Goal: Task Accomplishment & Management: Complete application form

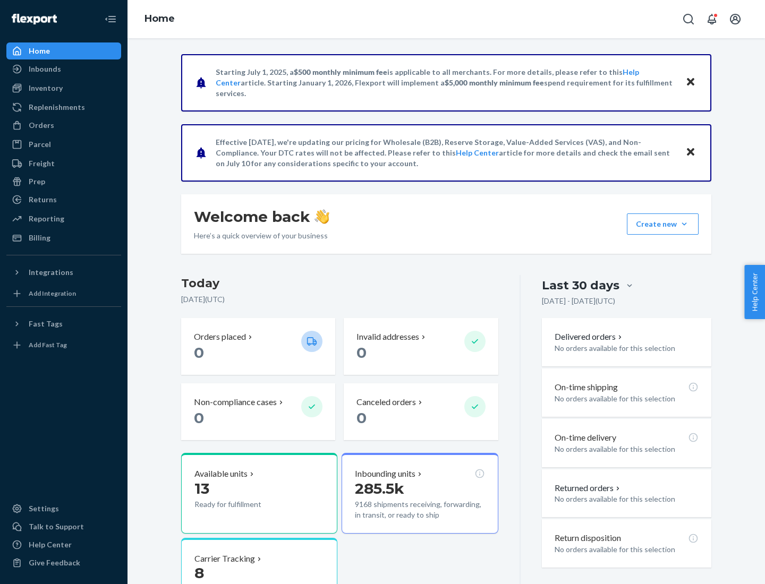
click at [684, 224] on button "Create new Create new inbound Create new order Create new product" at bounding box center [663, 223] width 72 height 21
click at [64, 69] on div "Inbounds" at bounding box center [63, 69] width 113 height 15
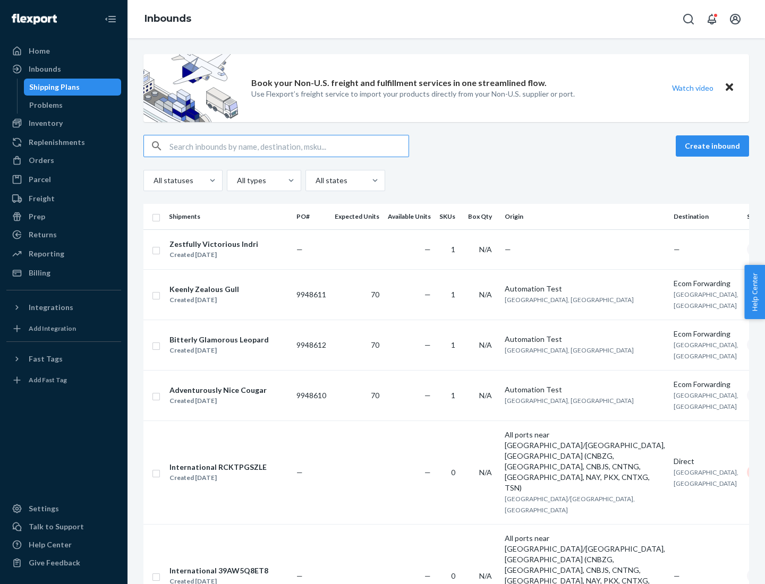
click at [714, 146] on button "Create inbound" at bounding box center [711, 145] width 73 height 21
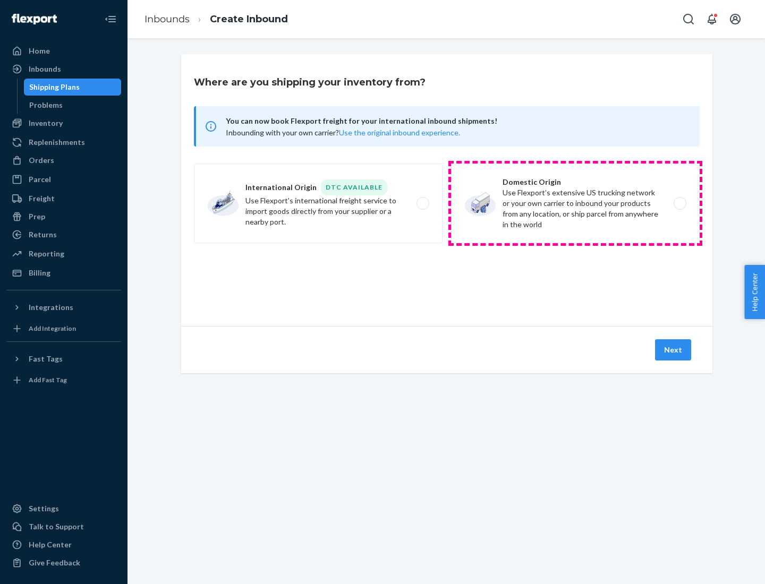
click at [575, 203] on label "Domestic Origin Use Flexport’s extensive US trucking network or your own carrie…" at bounding box center [575, 204] width 248 height 80
click at [679, 203] on input "Domestic Origin Use Flexport’s extensive US trucking network or your own carrie…" at bounding box center [682, 203] width 7 height 7
radio input "true"
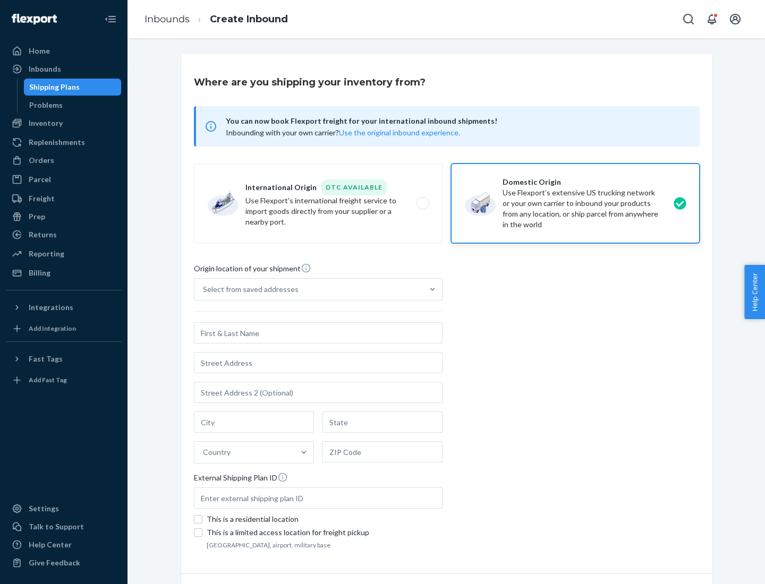
click at [248, 289] on div "Select from saved addresses" at bounding box center [251, 289] width 96 height 11
click at [204, 289] on input "Select from saved addresses" at bounding box center [203, 289] width 1 height 11
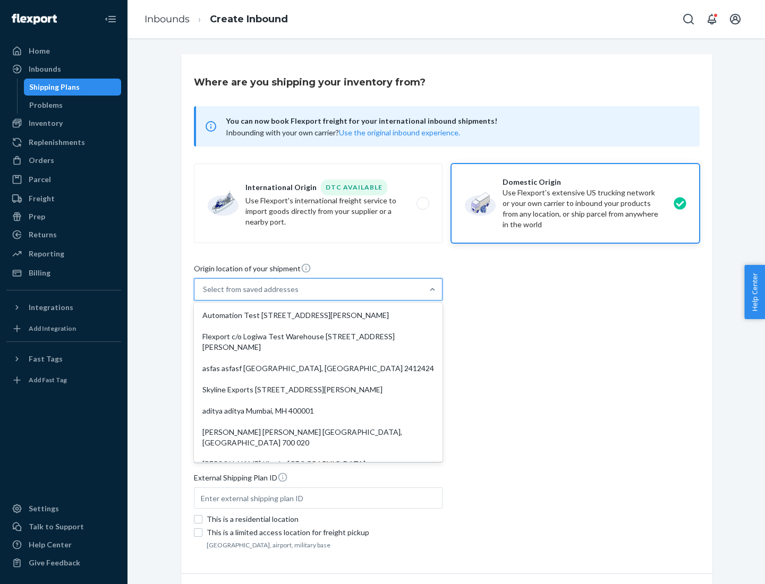
scroll to position [4, 0]
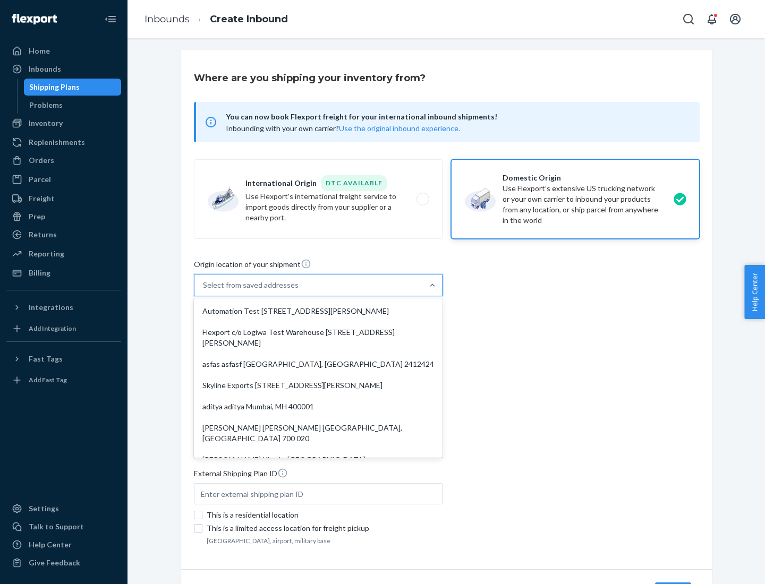
click at [318, 311] on div "Automation Test [STREET_ADDRESS][PERSON_NAME]" at bounding box center [318, 311] width 244 height 21
click at [204, 290] on input "option Automation Test [STREET_ADDRESS][PERSON_NAME]. 9 results available. Use …" at bounding box center [203, 285] width 1 height 11
type input "Automation Test"
type input "[STREET_ADDRESS][PERSON_NAME]"
type input "9th Floor"
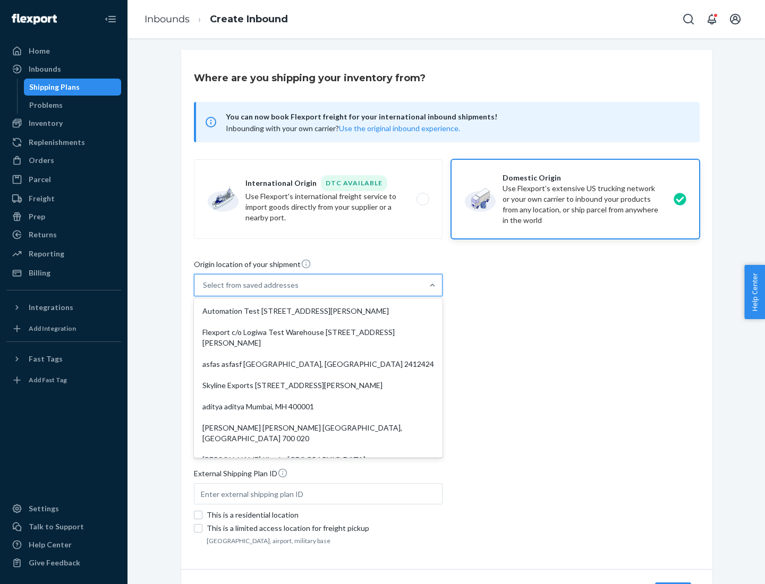
type input "[GEOGRAPHIC_DATA]"
type input "CA"
type input "94104"
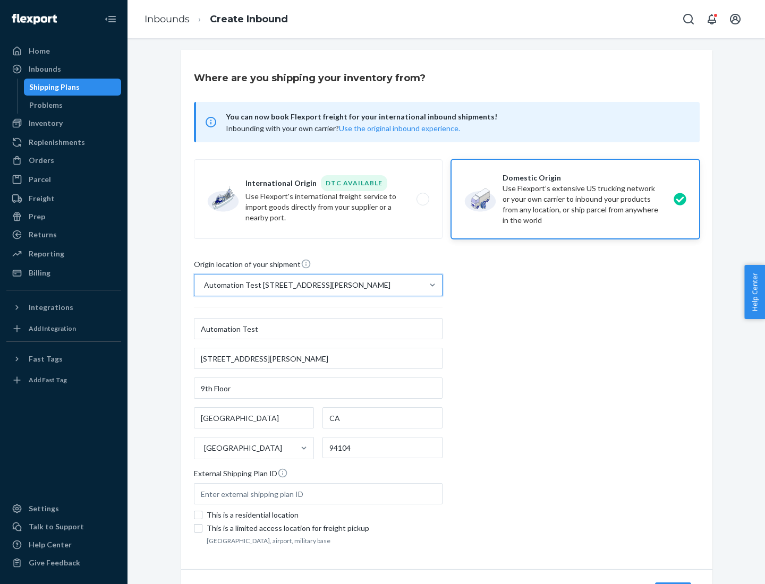
scroll to position [62, 0]
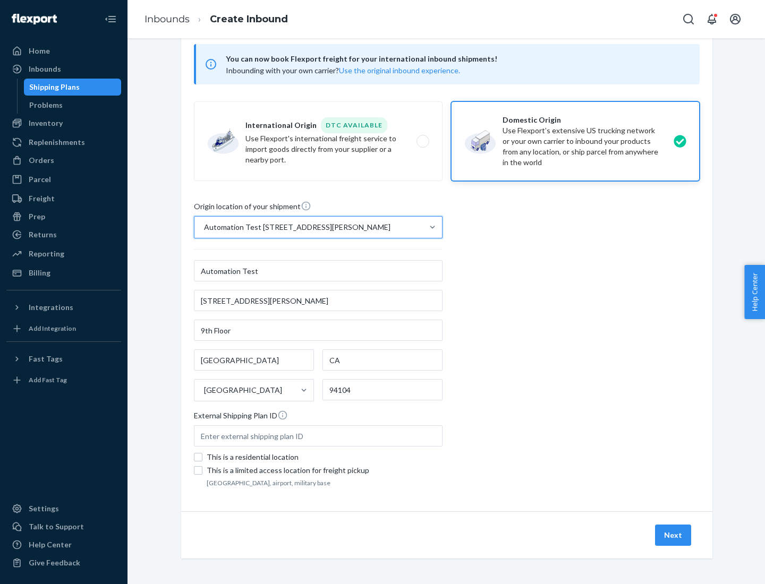
click at [673, 535] on button "Next" at bounding box center [673, 535] width 36 height 21
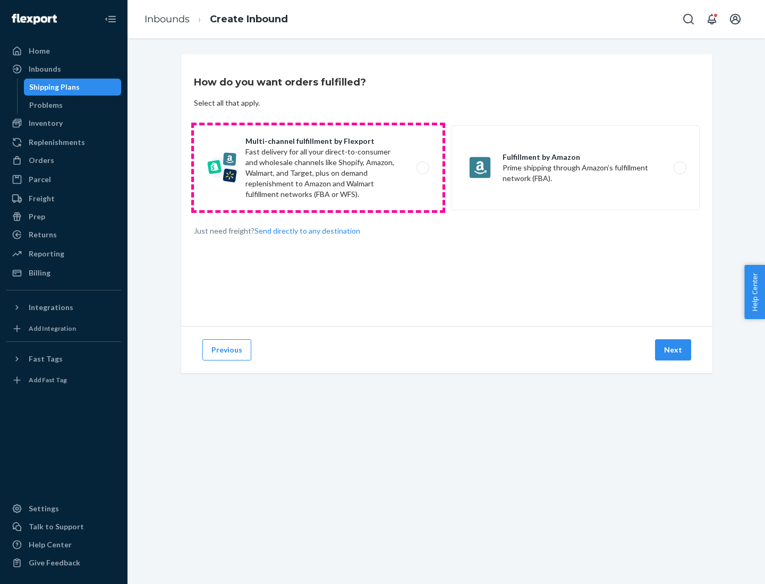
click at [318, 168] on label "Multi-channel fulfillment by Flexport Fast delivery for all your direct-to-cons…" at bounding box center [318, 167] width 248 height 85
click at [422, 168] on input "Multi-channel fulfillment by Flexport Fast delivery for all your direct-to-cons…" at bounding box center [425, 168] width 7 height 7
radio input "true"
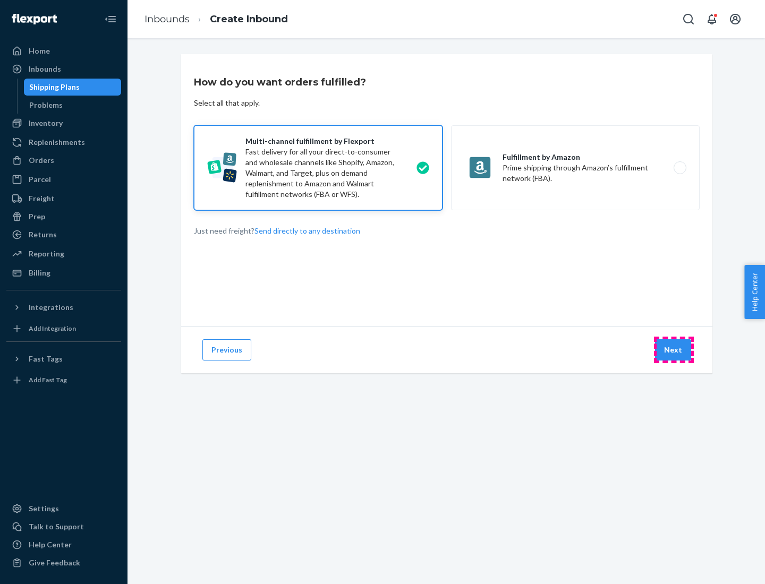
click at [673, 350] on button "Next" at bounding box center [673, 349] width 36 height 21
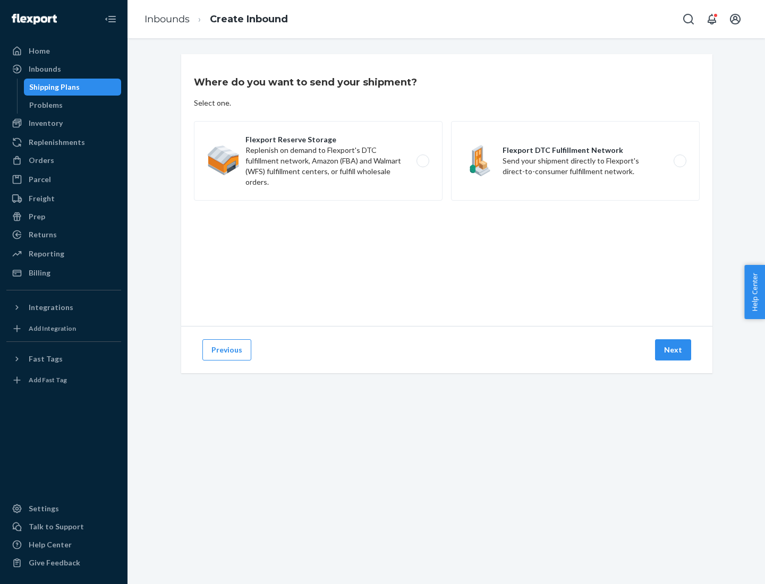
click at [575, 161] on label "Flexport DTC Fulfillment Network Send your shipment directly to Flexport's dire…" at bounding box center [575, 161] width 248 height 80
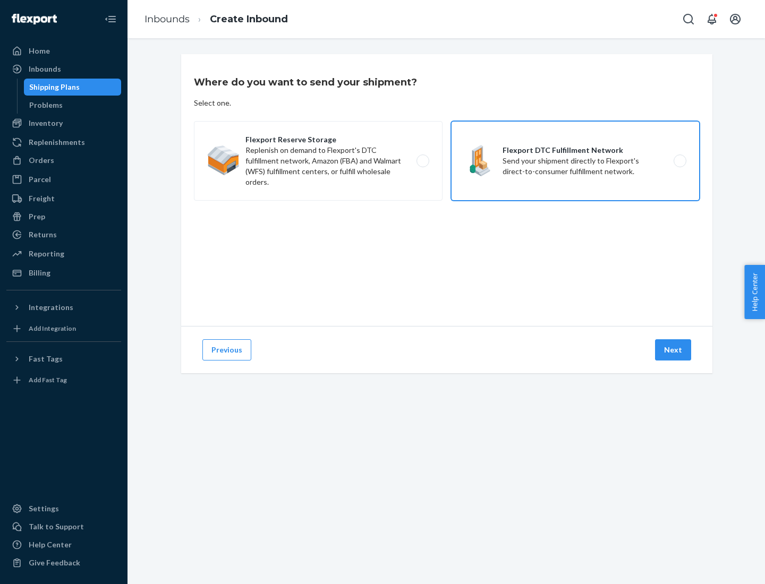
click at [679, 161] on input "Flexport DTC Fulfillment Network Send your shipment directly to Flexport's dire…" at bounding box center [682, 161] width 7 height 7
radio input "true"
click at [673, 350] on button "Next" at bounding box center [673, 349] width 36 height 21
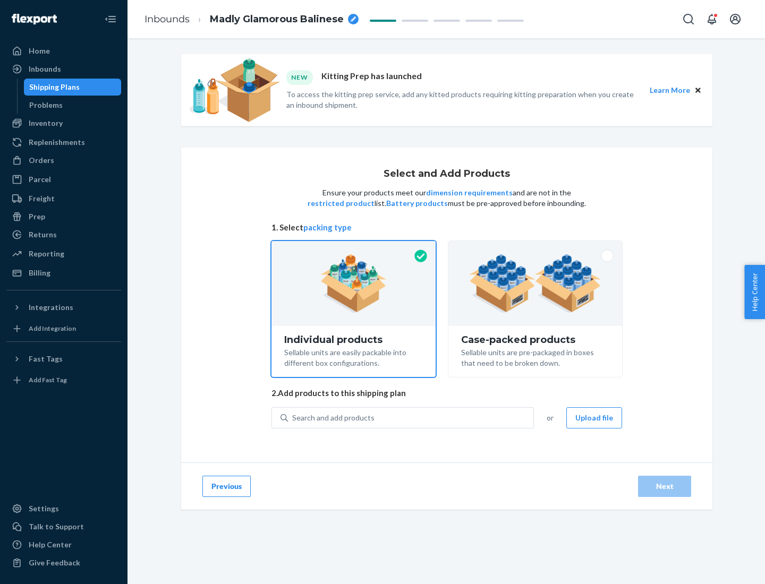
click at [535, 284] on img at bounding box center [535, 283] width 132 height 58
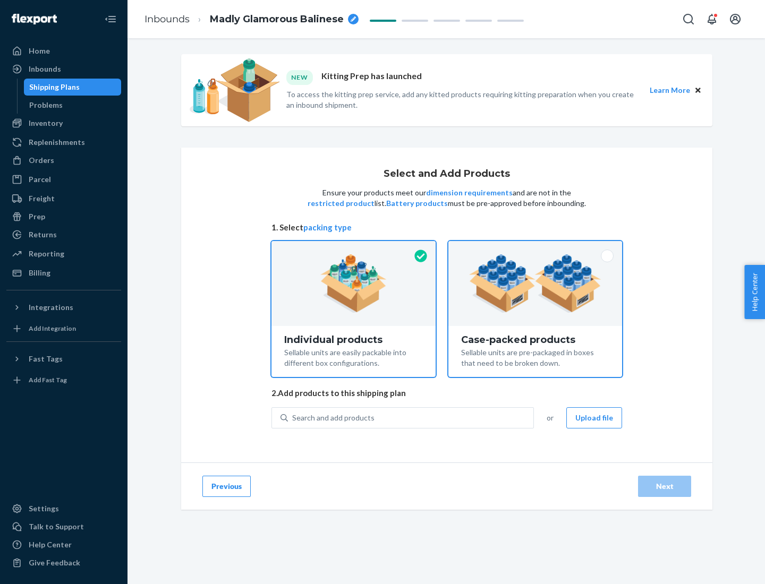
click at [535, 248] on input "Case-packed products Sellable units are pre-packaged in boxes that need to be b…" at bounding box center [534, 244] width 7 height 7
radio input "true"
radio input "false"
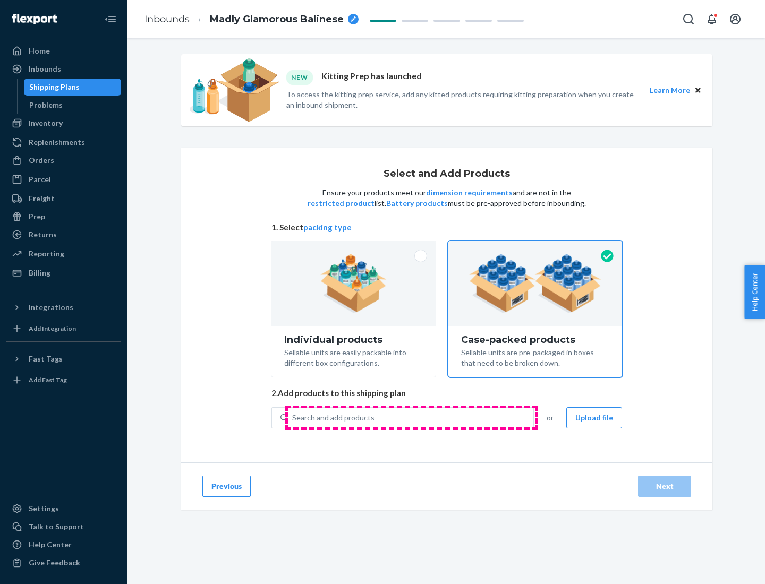
click at [411, 417] on div "Search and add products" at bounding box center [410, 417] width 245 height 19
click at [293, 417] on input "Search and add products" at bounding box center [292, 418] width 1 height 11
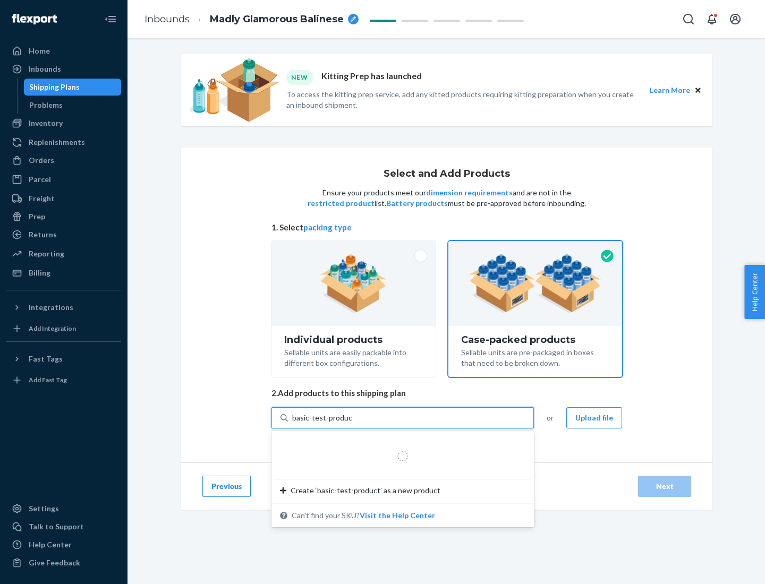
type input "basic-test-product-1"
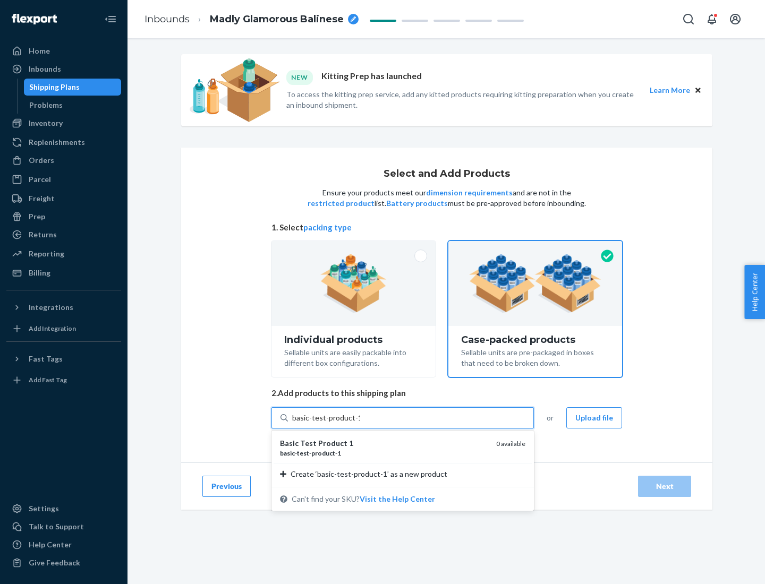
click at [384, 453] on div "basic - test - product - 1" at bounding box center [384, 453] width 208 height 9
click at [360, 423] on input "basic-test-product-1" at bounding box center [326, 418] width 68 height 11
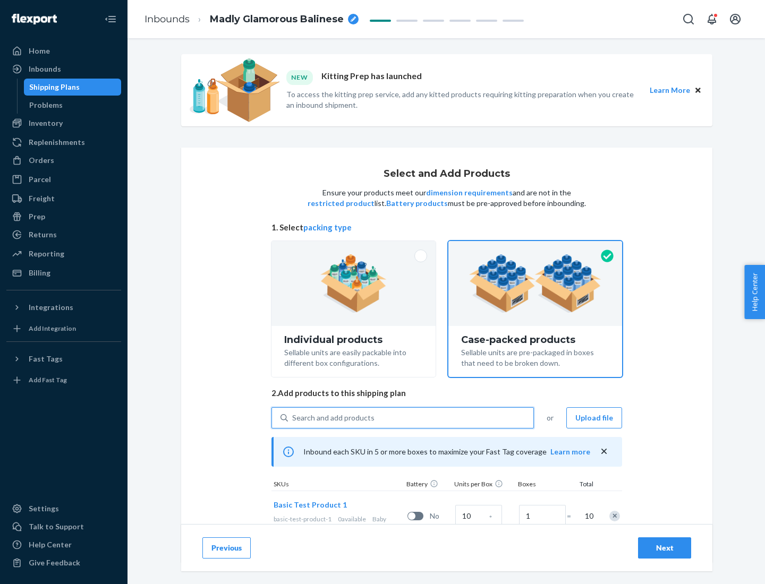
scroll to position [38, 0]
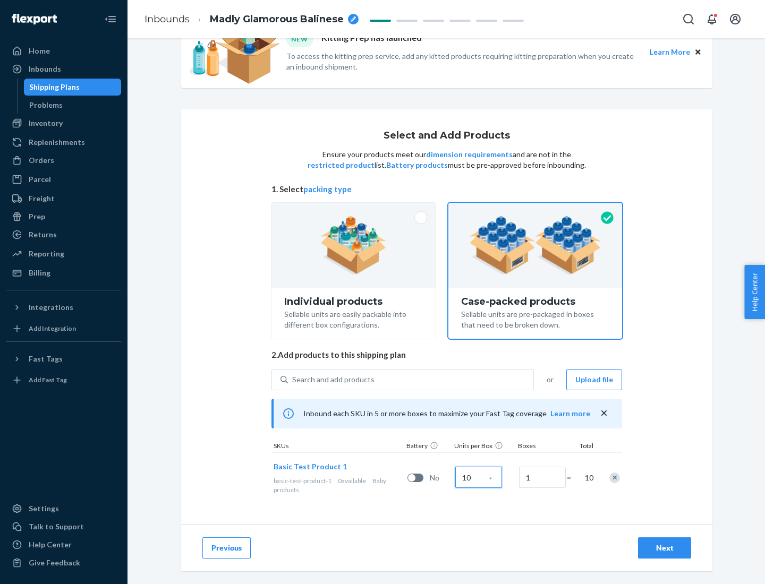
type input "10"
type input "7"
click at [664, 548] on div "Next" at bounding box center [664, 548] width 35 height 11
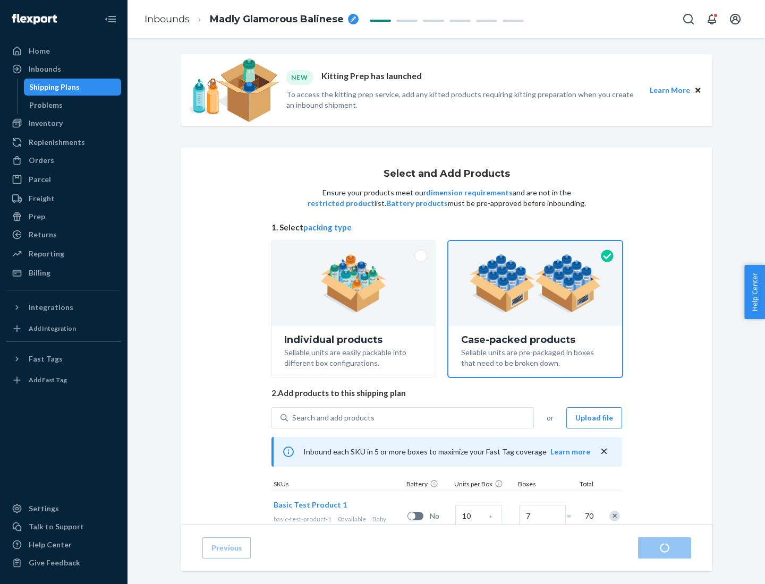
radio input "true"
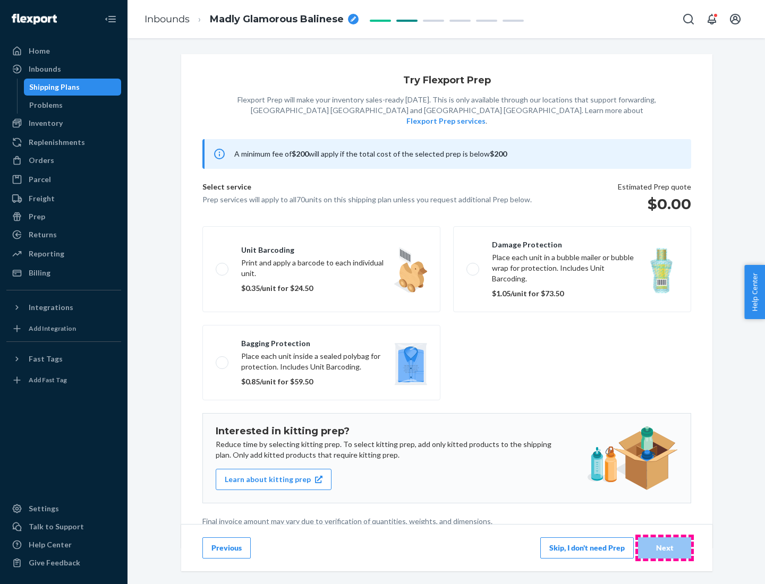
scroll to position [3, 0]
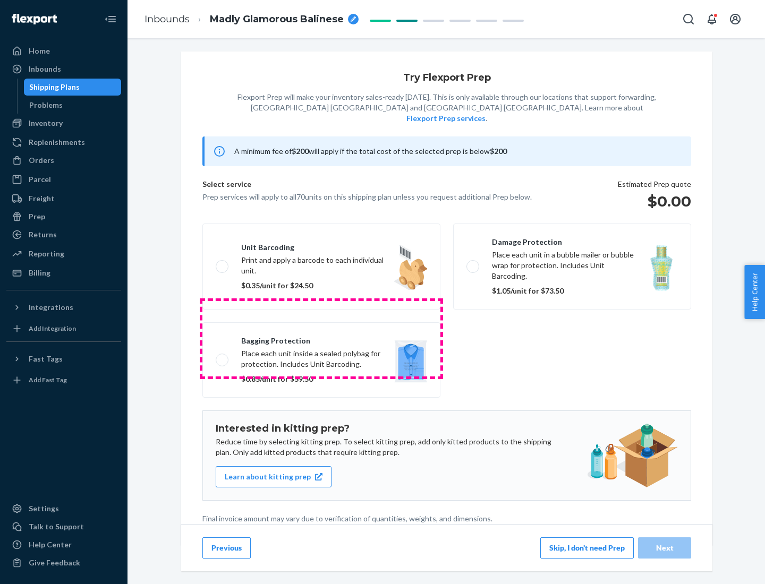
click at [321, 338] on label "Bagging protection Place each unit inside a sealed polybag for protection. Incl…" at bounding box center [321, 359] width 238 height 75
click at [222, 356] on input "Bagging protection Place each unit inside a sealed polybag for protection. Incl…" at bounding box center [219, 359] width 7 height 7
checkbox input "true"
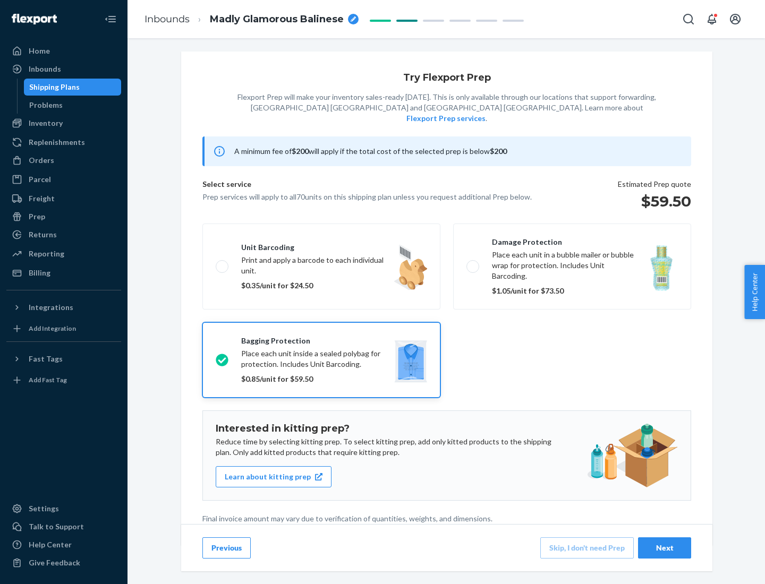
click at [664, 547] on div "Next" at bounding box center [664, 548] width 35 height 11
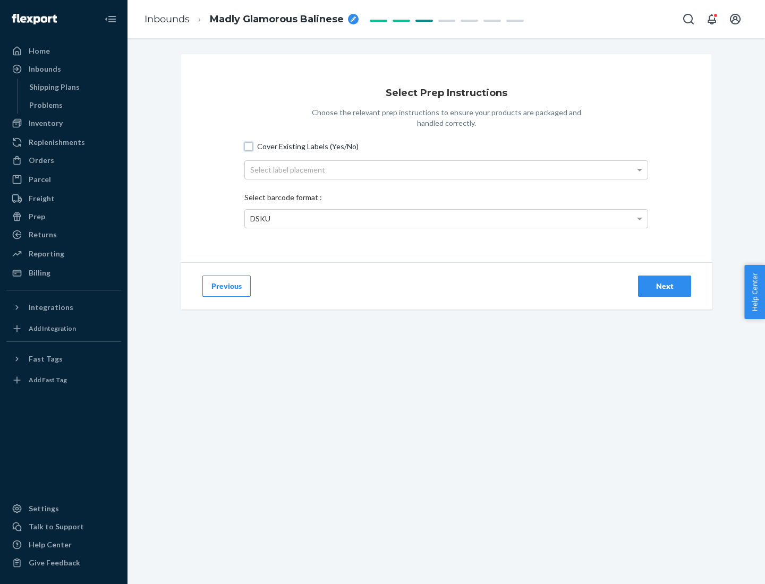
click at [248, 146] on input "Cover Existing Labels (Yes/No)" at bounding box center [248, 146] width 8 height 8
checkbox input "true"
click at [446, 169] on div "Select label placement" at bounding box center [446, 170] width 402 height 18
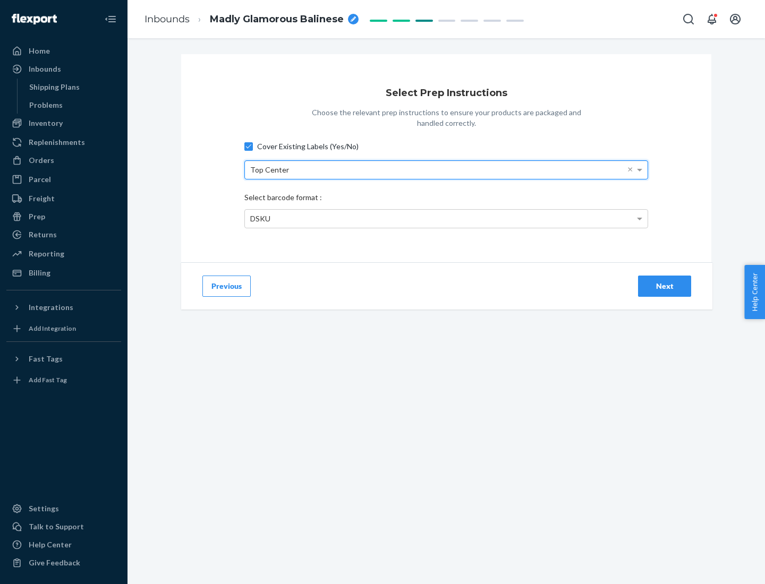
click at [446, 218] on div "DSKU" at bounding box center [446, 219] width 402 height 18
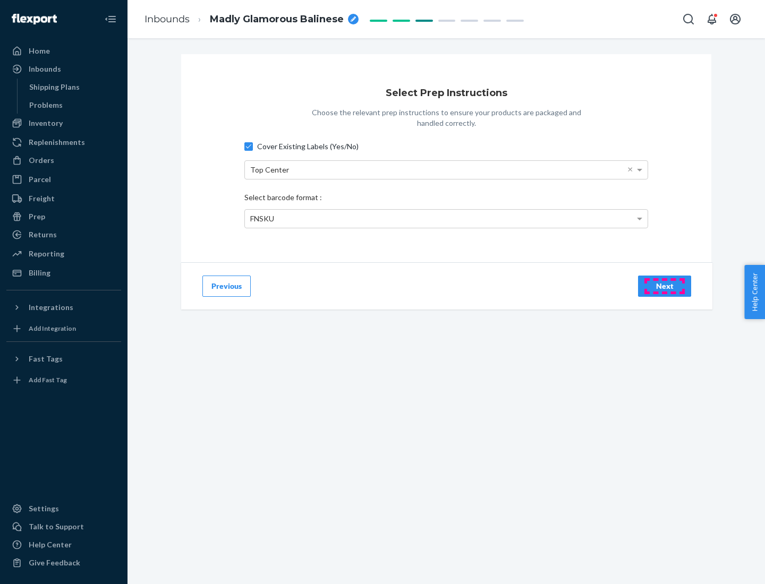
click at [664, 286] on div "Next" at bounding box center [664, 286] width 35 height 11
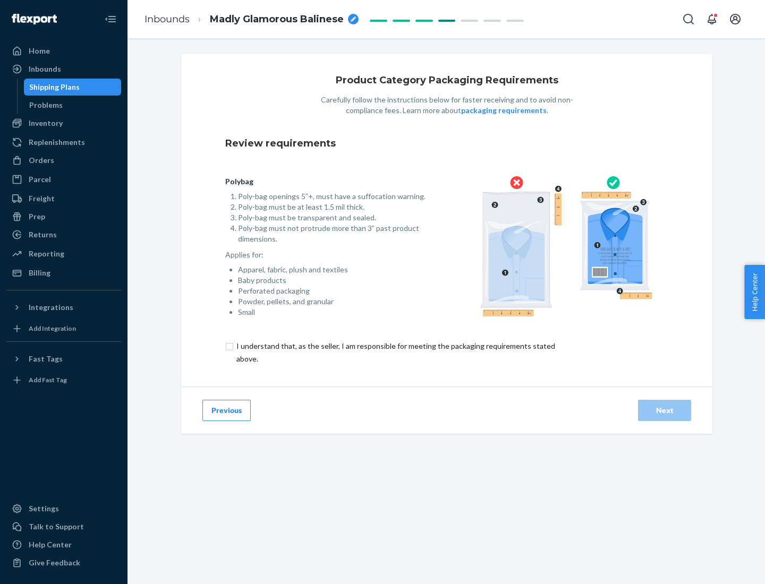
click at [394, 352] on input "checkbox" at bounding box center [401, 352] width 353 height 25
checkbox input "true"
click at [664, 410] on div "Next" at bounding box center [664, 410] width 35 height 11
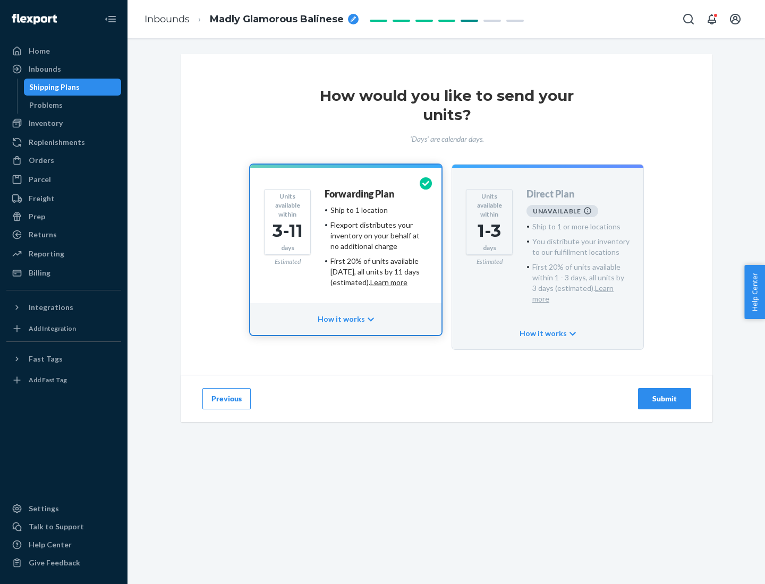
click at [360, 194] on h4 "Forwarding Plan" at bounding box center [359, 194] width 70 height 11
click at [664, 393] on div "Submit" at bounding box center [664, 398] width 35 height 11
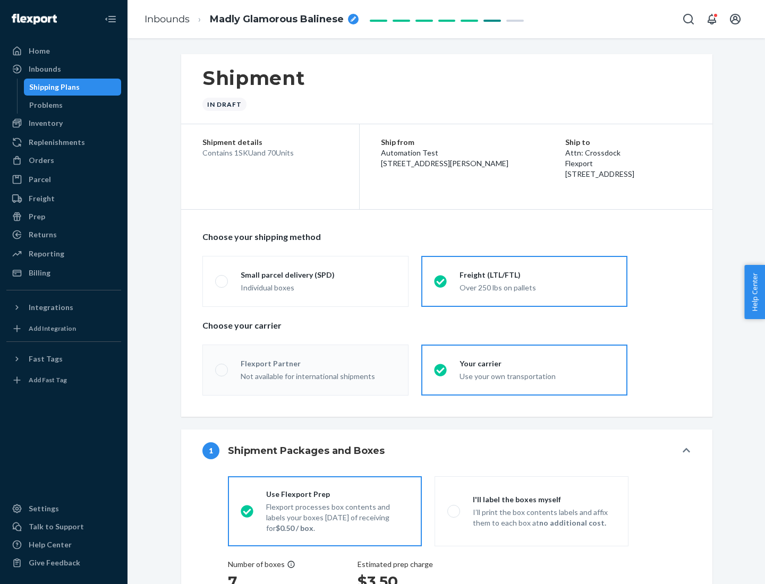
radio input "true"
radio input "false"
radio input "true"
radio input "false"
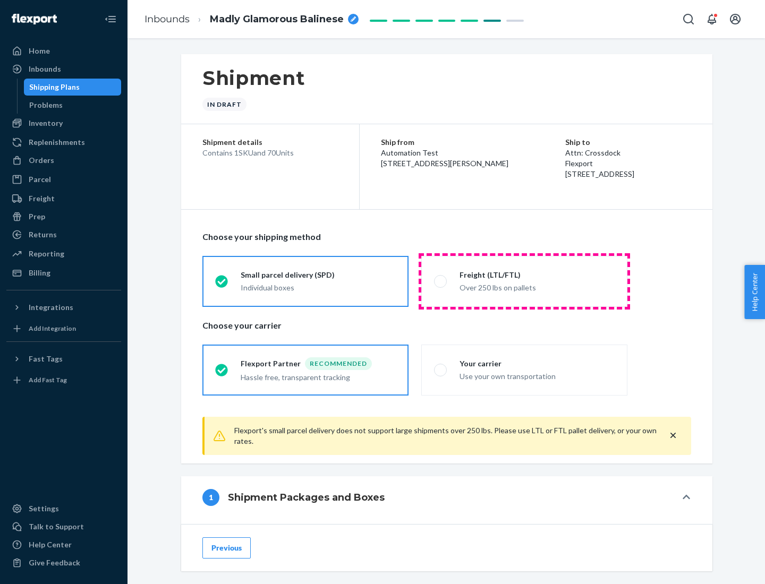
click at [524, 281] on div "Over 250 lbs on pallets" at bounding box center [536, 286] width 155 height 13
click at [441, 281] on input "Freight (LTL/FTL) Over 250 lbs on pallets" at bounding box center [437, 281] width 7 height 7
radio input "true"
radio input "false"
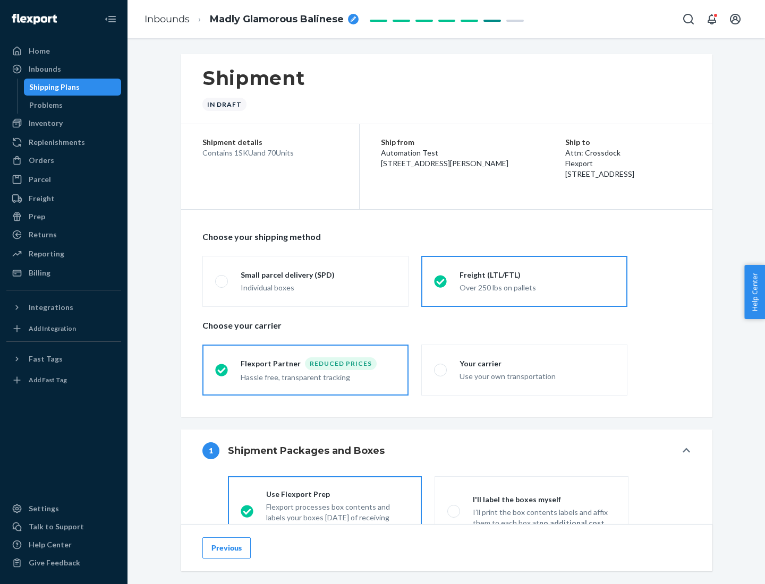
scroll to position [59, 0]
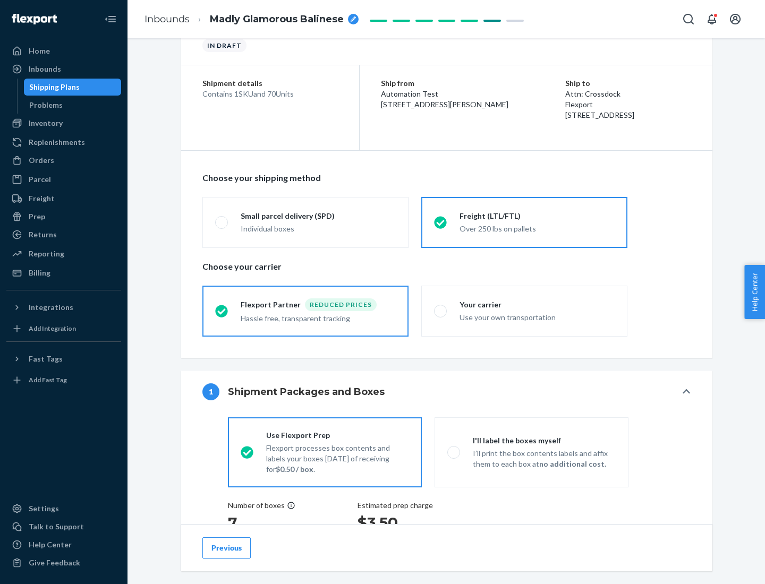
click at [524, 311] on div "Use your own transportation" at bounding box center [536, 316] width 155 height 13
click at [441, 311] on input "Your carrier Use your own transportation" at bounding box center [437, 310] width 7 height 7
radio input "true"
radio input "false"
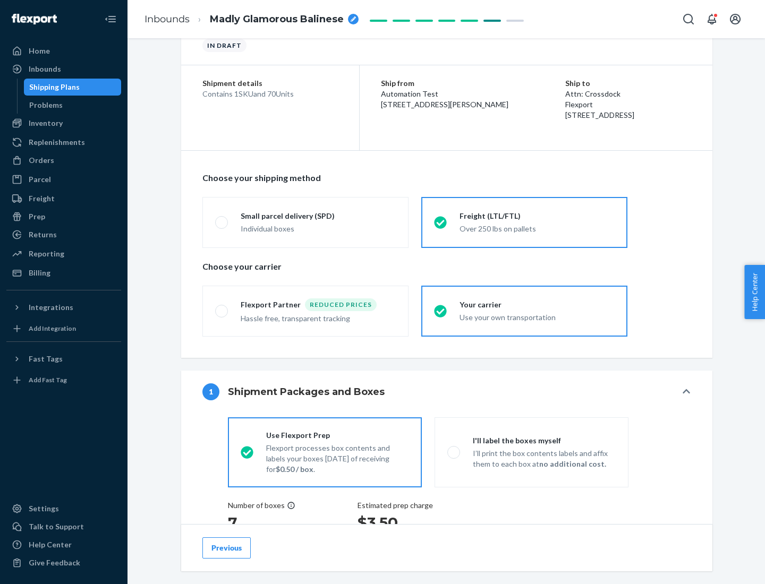
scroll to position [200, 0]
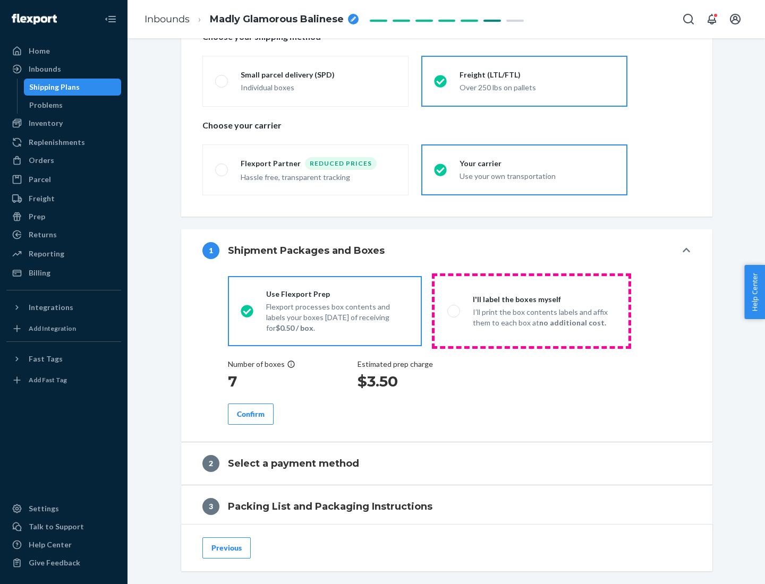
click at [531, 311] on p "I’ll print the box contents labels and affix them to each box at no additional …" at bounding box center [544, 317] width 143 height 21
click at [454, 311] on input "I'll label the boxes myself I’ll print the box contents labels and affix them t…" at bounding box center [450, 310] width 7 height 7
radio input "true"
radio input "false"
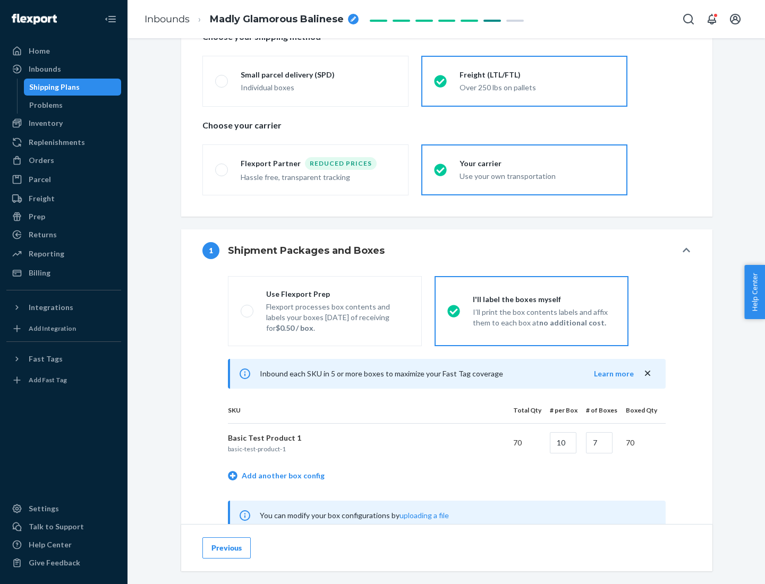
scroll to position [332, 0]
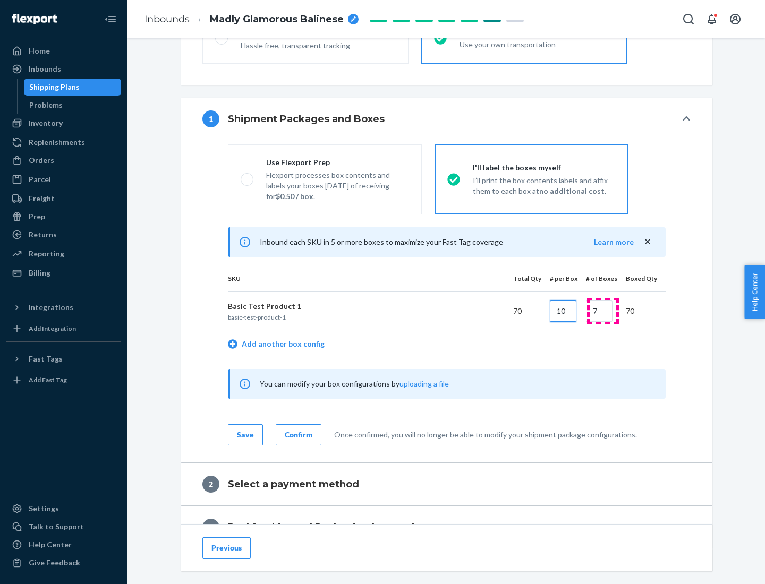
type input "10"
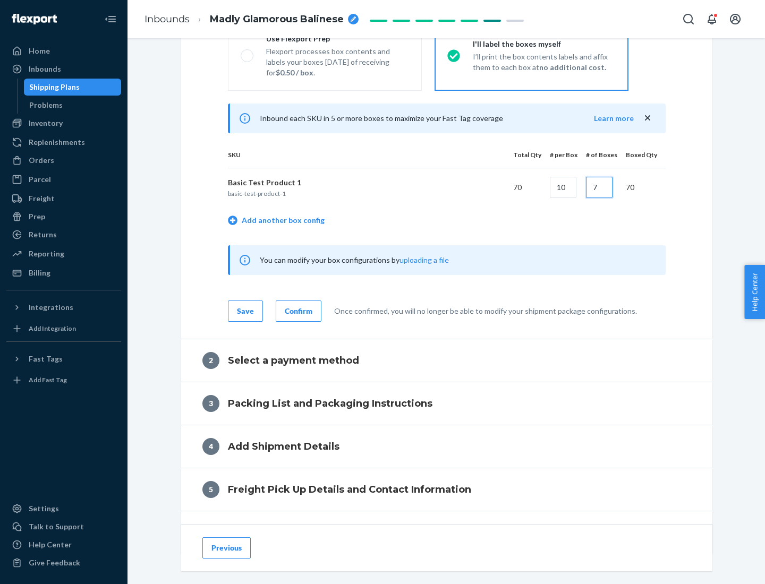
type input "7"
click at [297, 311] on div "Confirm" at bounding box center [299, 311] width 28 height 11
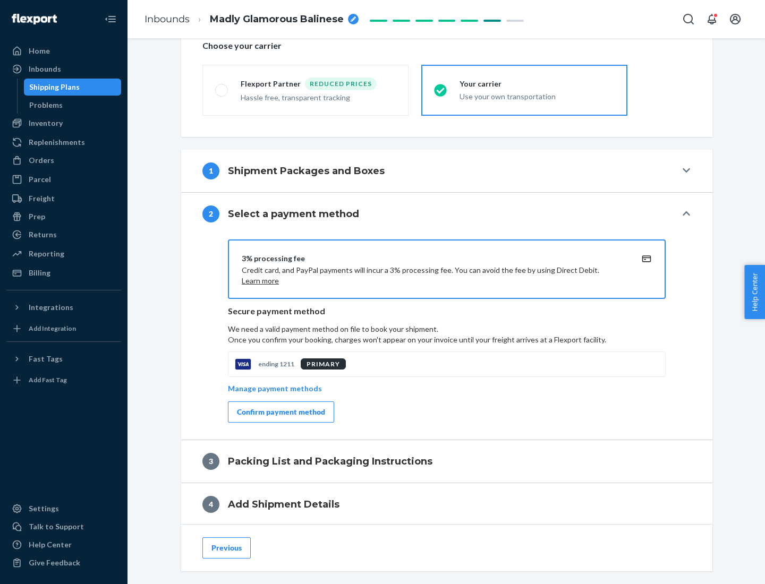
scroll to position [381, 0]
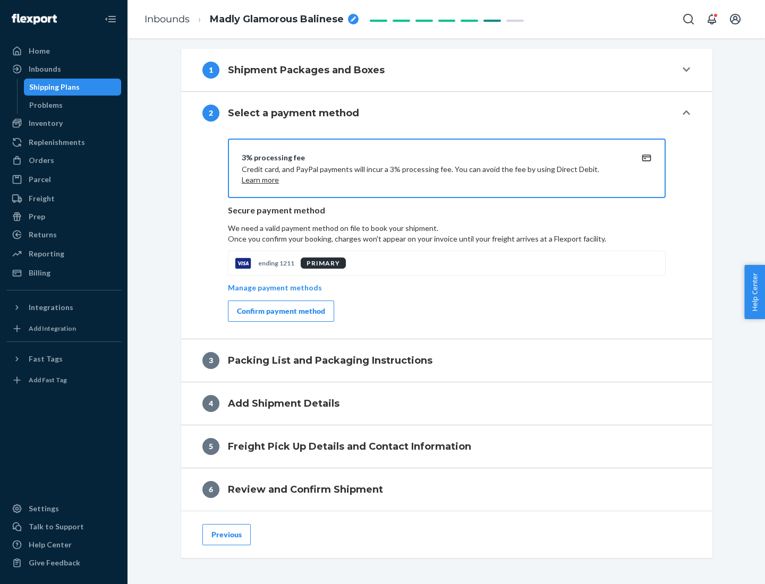
click at [280, 311] on div "Confirm payment method" at bounding box center [281, 311] width 88 height 11
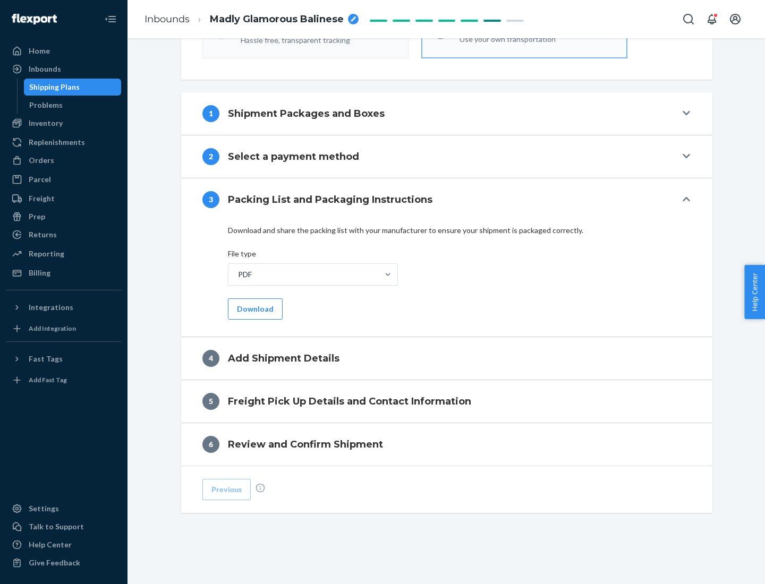
scroll to position [335, 0]
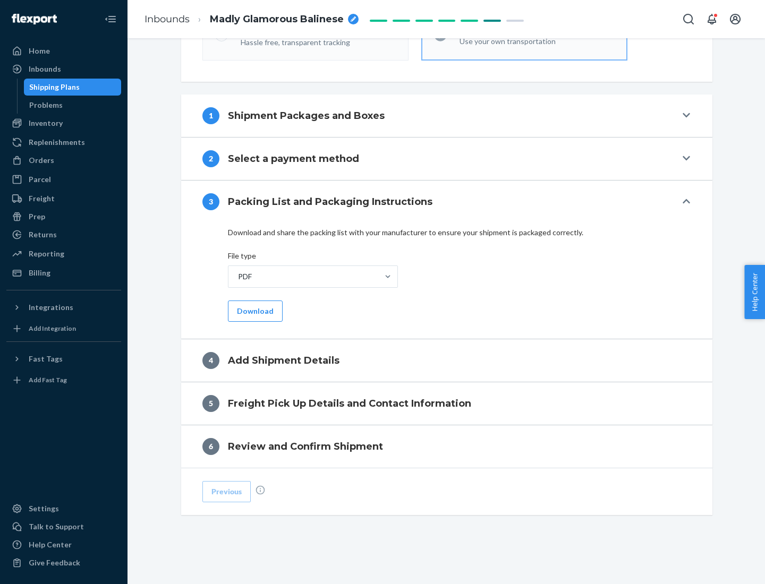
click at [254, 311] on button "Download" at bounding box center [255, 311] width 55 height 21
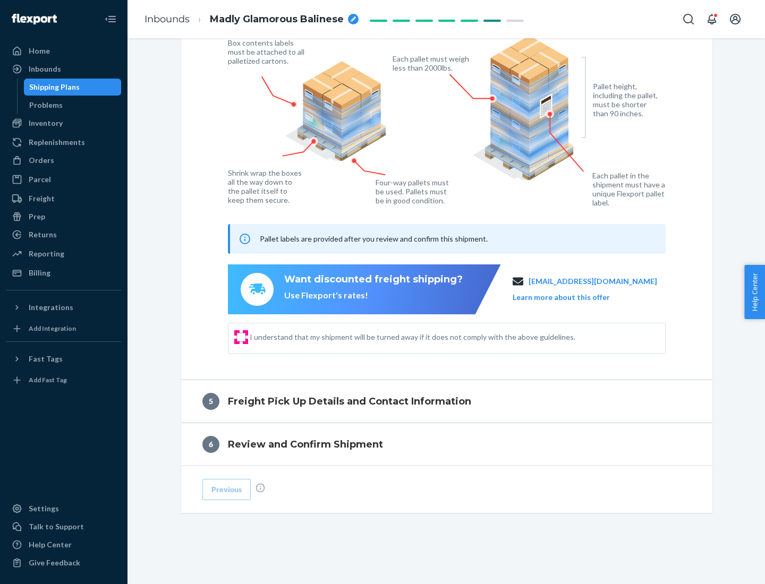
click at [241, 337] on input "I understand that my shipment will be turned away if it does not comply with th…" at bounding box center [241, 337] width 8 height 8
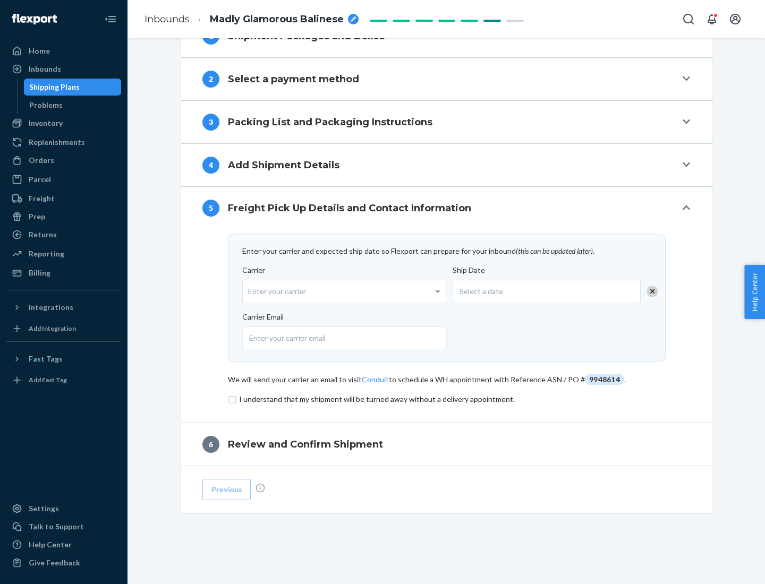
click at [447, 399] on input "checkbox" at bounding box center [446, 399] width 437 height 13
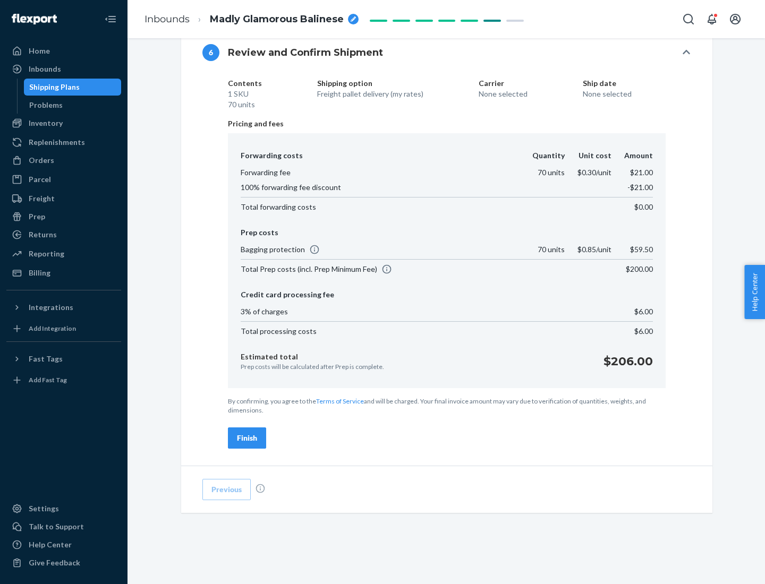
click at [247, 438] on div "Finish" at bounding box center [247, 438] width 20 height 11
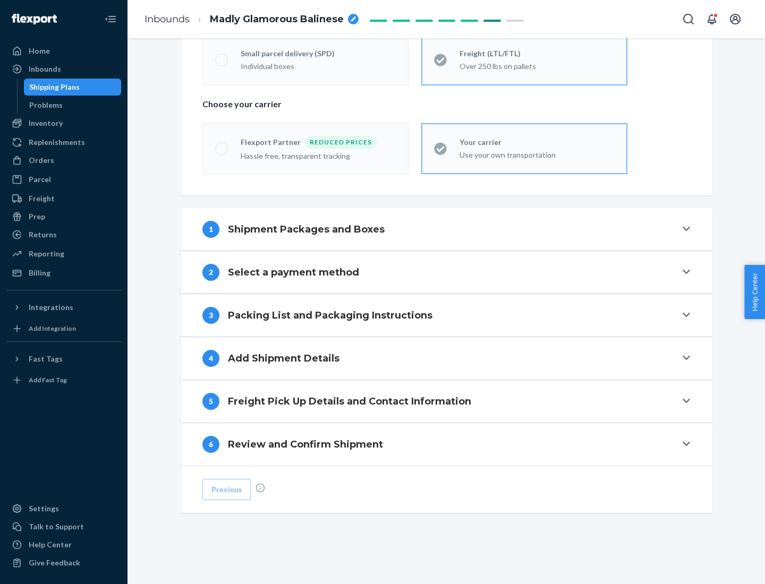
scroll to position [221, 0]
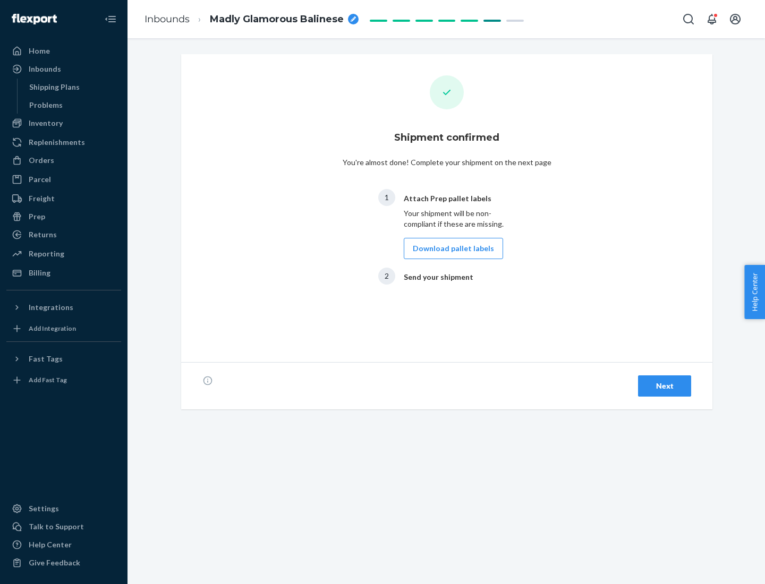
click at [450, 248] on button "Download pallet labels" at bounding box center [453, 248] width 99 height 21
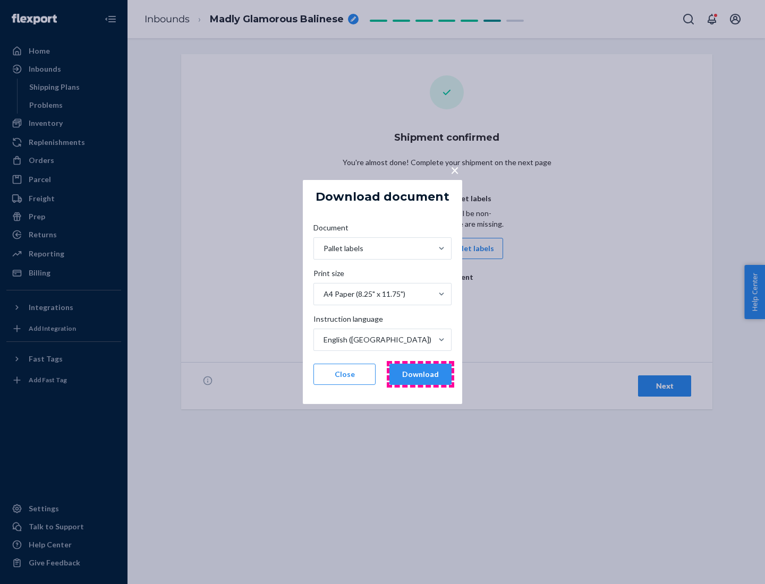
click at [420, 374] on button "Download" at bounding box center [420, 374] width 62 height 21
click at [454, 169] on span "×" at bounding box center [454, 170] width 8 height 18
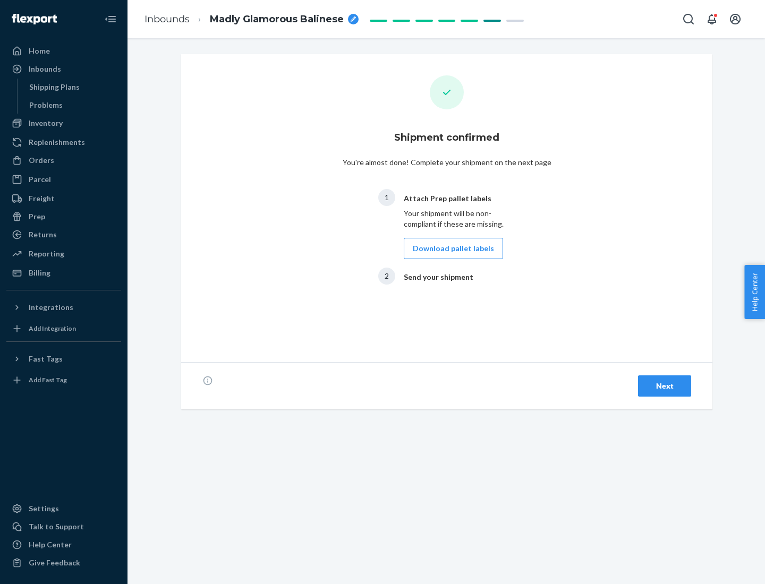
click at [664, 386] on div "Next" at bounding box center [664, 386] width 35 height 11
